Goal: Task Accomplishment & Management: Manage account settings

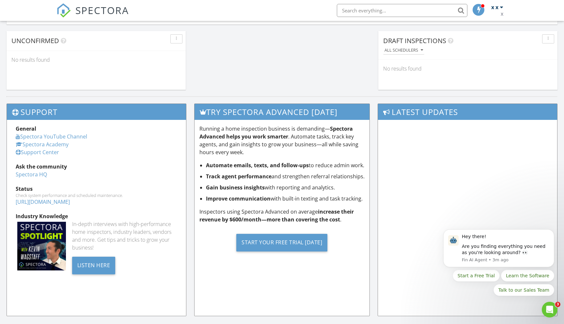
scroll to position [615, 0]
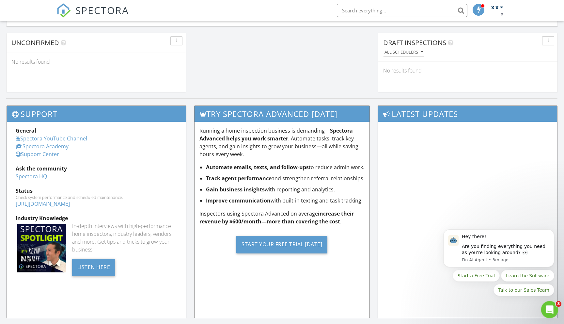
click at [549, 309] on icon "Open Intercom Messenger" at bounding box center [548, 308] width 5 height 5
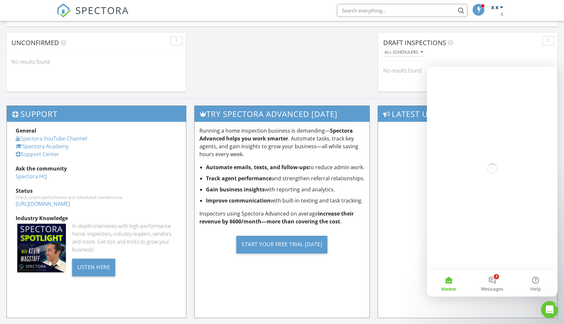
scroll to position [0, 0]
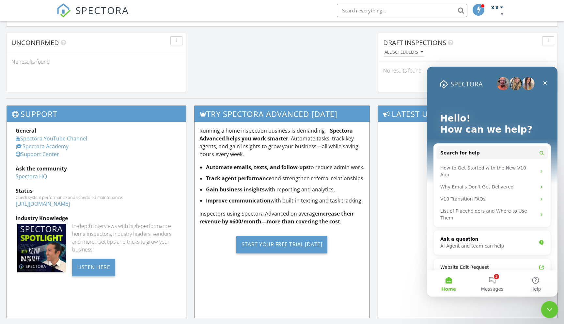
click at [550, 305] on icon "Close Intercom Messenger" at bounding box center [548, 308] width 8 height 8
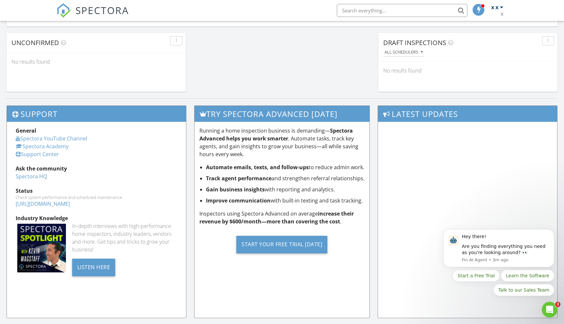
click at [483, 11] on div at bounding box center [478, 10] width 12 height 12
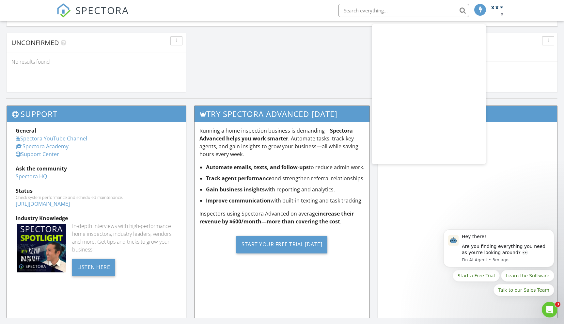
click at [482, 10] on span at bounding box center [480, 10] width 7 height 6
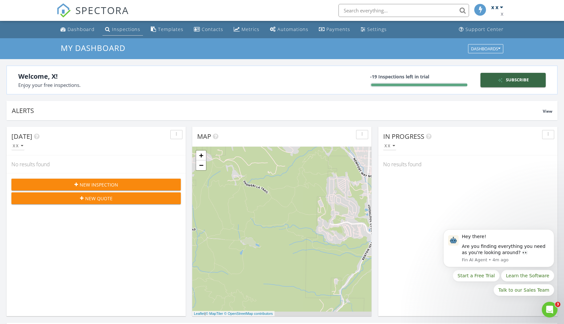
click at [122, 31] on div "Inspections" at bounding box center [126, 29] width 28 height 6
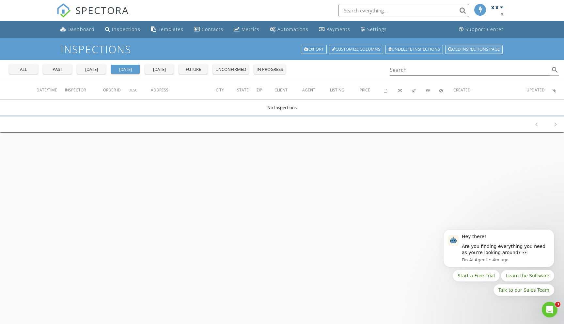
click at [472, 48] on link "Old inspections page" at bounding box center [473, 49] width 57 height 9
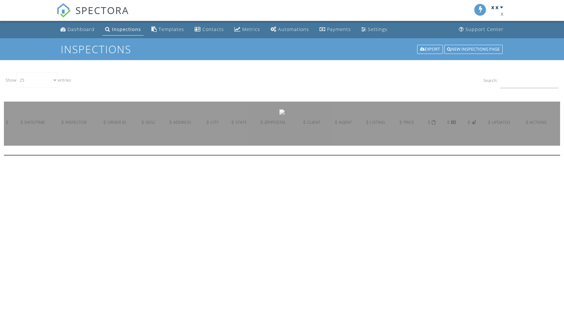
select select "25"
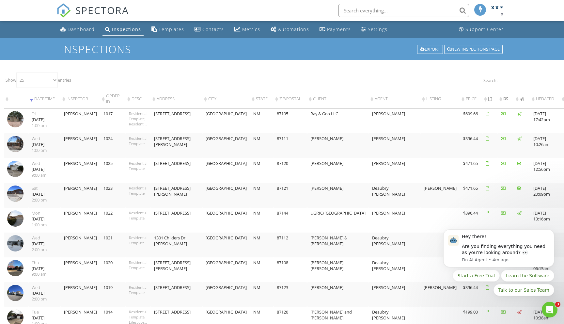
click at [563, 116] on div at bounding box center [568, 116] width 10 height 10
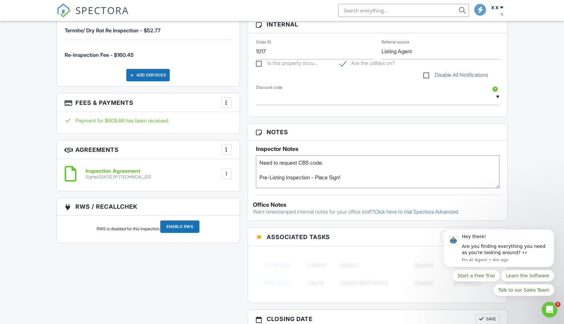
scroll to position [421, 0]
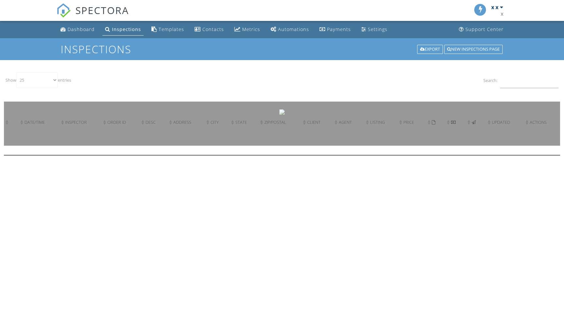
select select "25"
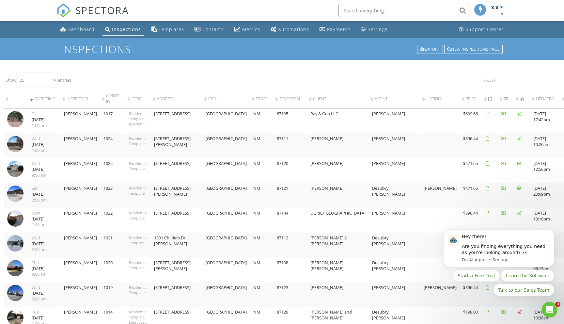
click at [536, 215] on body "Hey there! Are you finding everything you need as you're looking around? 👀 Fin …" at bounding box center [498, 250] width 125 height 108
click at [553, 308] on div "Open Intercom Messenger" at bounding box center [548, 308] width 22 height 22
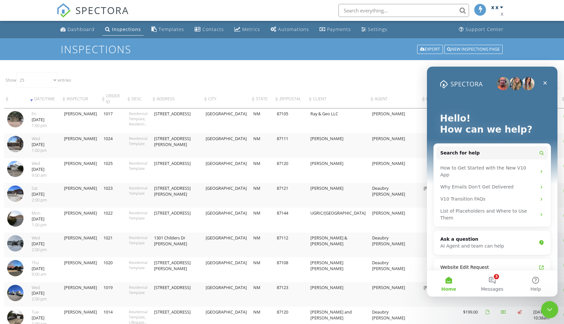
drag, startPoint x: 549, startPoint y: 304, endPoint x: 1089, endPoint y: 600, distance: 616.8
click at [549, 302] on div "Close Intercom Messenger" at bounding box center [548, 308] width 16 height 16
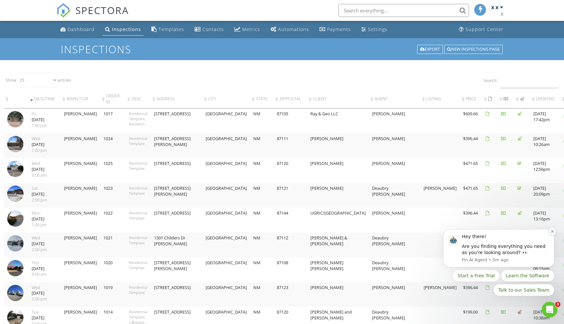
click at [551, 232] on icon "Dismiss notification" at bounding box center [552, 231] width 4 height 4
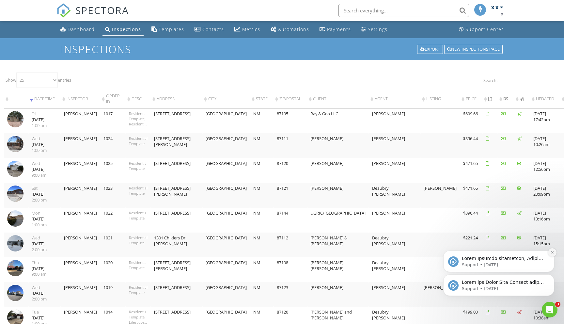
click at [551, 252] on icon "Dismiss notification" at bounding box center [552, 252] width 4 height 4
click at [552, 274] on icon "Dismiss notification" at bounding box center [552, 276] width 4 height 4
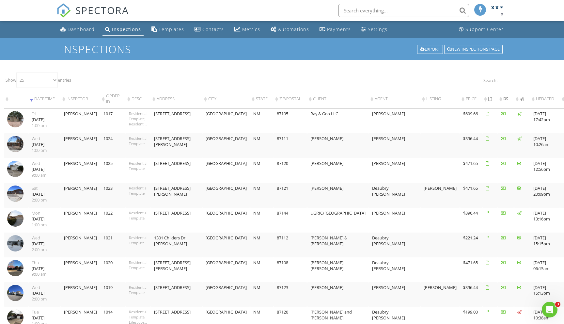
click at [563, 214] on div at bounding box center [568, 215] width 10 height 10
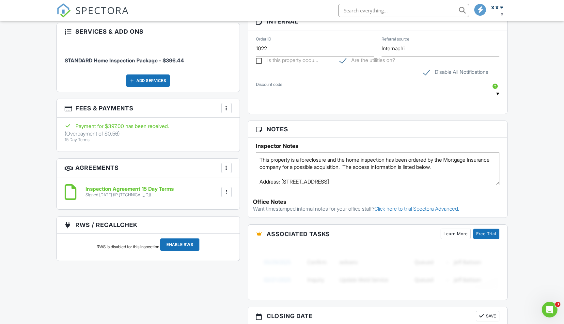
scroll to position [399, 0]
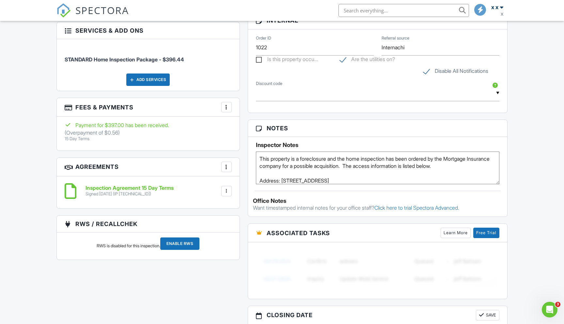
click at [114, 186] on h6 "Inspection Agreement 15 Day Terms" at bounding box center [129, 188] width 88 height 6
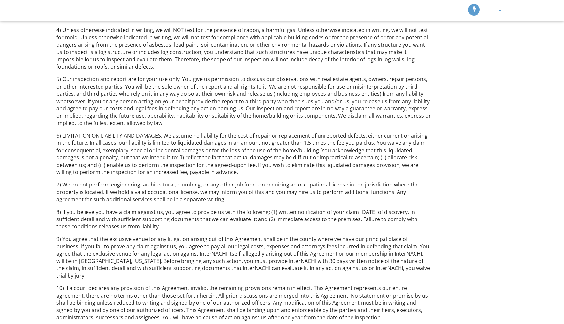
scroll to position [248, 0]
